Goal: Information Seeking & Learning: Learn about a topic

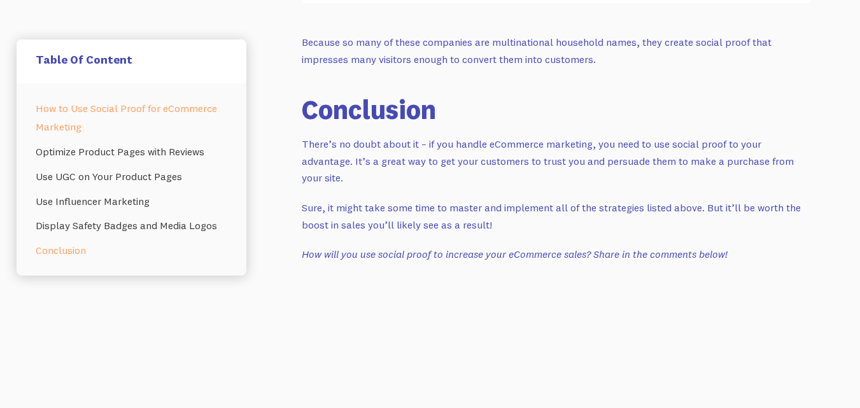
scroll to position [8934, 0]
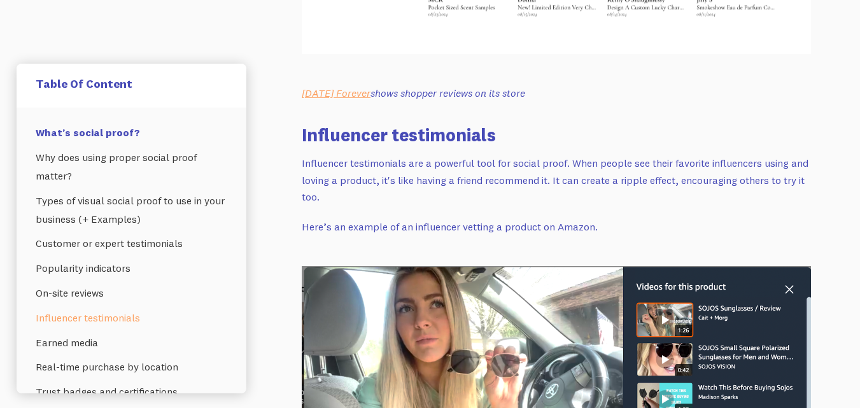
scroll to position [3589, 0]
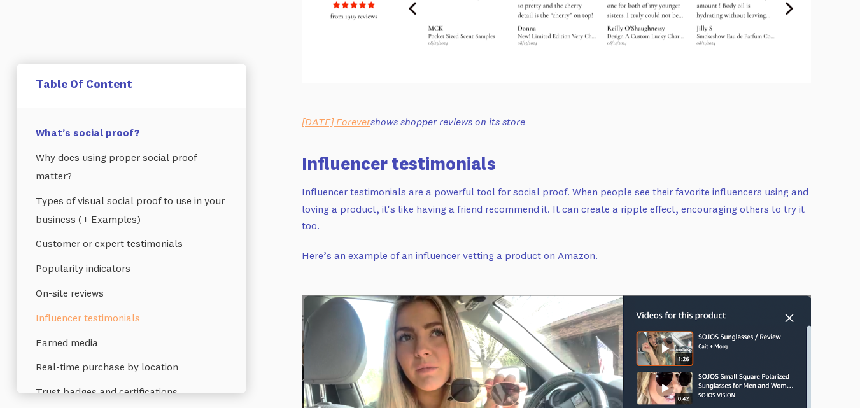
click at [388, 151] on h3 "Influencer testimonials" at bounding box center [556, 163] width 509 height 25
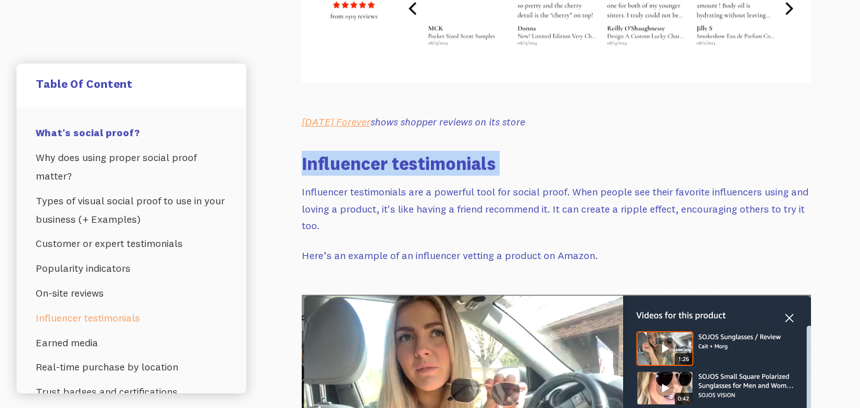
click at [388, 151] on h3 "Influencer testimonials" at bounding box center [556, 163] width 509 height 25
copy h3 "Influencer testimonials"
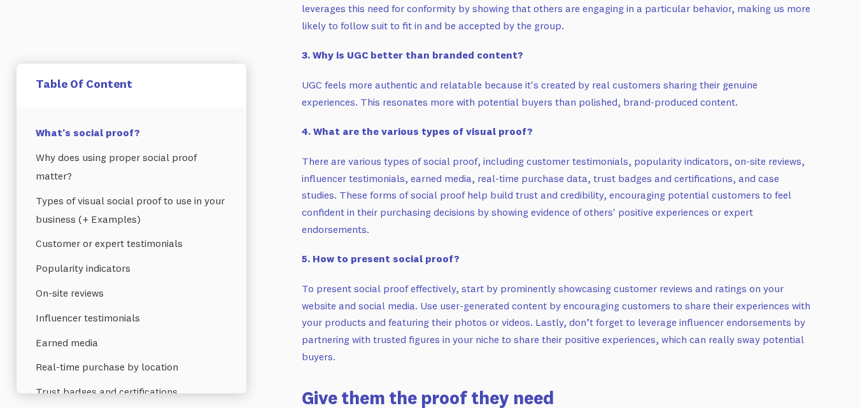
scroll to position [11734, 0]
